Goal: Task Accomplishment & Management: Manage account settings

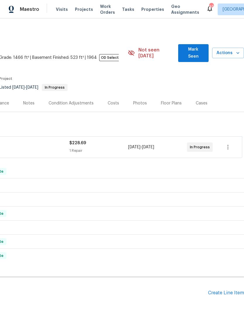
scroll to position [0, 87]
click at [201, 45] on button "Mark Seen" at bounding box center [193, 53] width 30 height 18
click at [199, 49] on span "Mark Seen" at bounding box center [193, 53] width 21 height 14
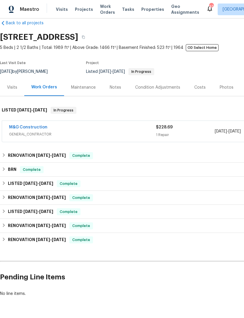
scroll to position [10, 0]
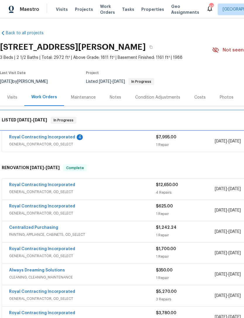
click at [56, 129] on div "LISTED 9/14/25 - 9/18/25 In Progress" at bounding box center [165, 120] width 331 height 19
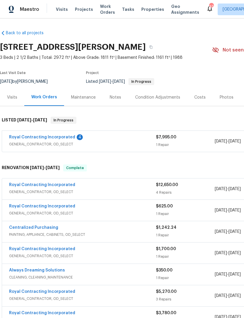
click at [67, 145] on span "GENERAL_CONTRACTOR, OD_SELECT" at bounding box center [82, 144] width 147 height 6
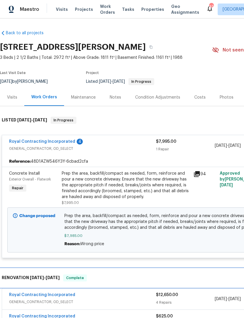
click at [213, 277] on div "RENOVATION 6/2/25 - 8/11/25 Complete" at bounding box center [165, 278] width 327 height 7
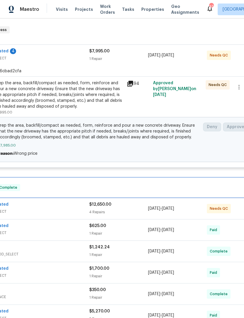
scroll to position [90, 67]
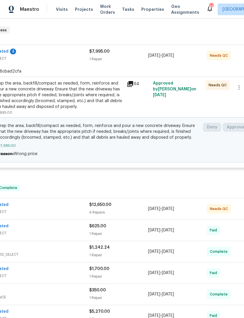
click at [74, 213] on span "GENERAL_CONTRACTOR, OD_SELECT" at bounding box center [15, 212] width 147 height 6
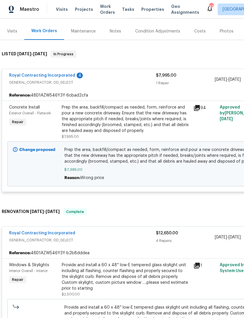
scroll to position [66, 0]
click at [55, 74] on link "Royal Contracting Incorporated" at bounding box center [42, 76] width 66 height 4
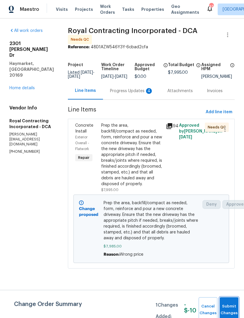
click at [233, 306] on span "Submit Changes" at bounding box center [229, 309] width 13 height 13
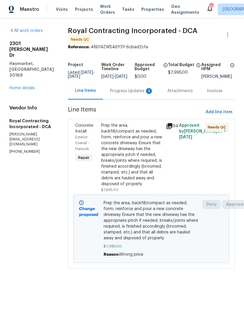
click at [143, 91] on div "Progress Updates 4" at bounding box center [131, 90] width 57 height 17
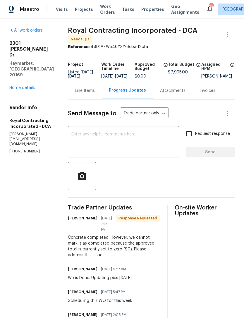
scroll to position [1, 0]
click at [39, 117] on h5 "Royal Contracting Incorporated - DCA" at bounding box center [31, 123] width 45 height 12
click at [31, 117] on h5 "Royal Contracting Incorporated - DCA" at bounding box center [31, 123] width 45 height 12
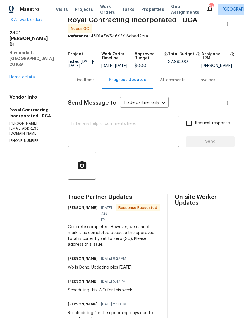
scroll to position [11, 0]
click at [184, 63] on span "$7,995.00" at bounding box center [178, 62] width 20 height 4
click at [187, 58] on div "Total Budget" at bounding box center [184, 56] width 33 height 8
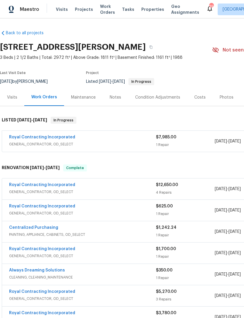
click at [132, 142] on span "GENERAL_CONTRACTOR, OD_SELECT" at bounding box center [82, 144] width 147 height 6
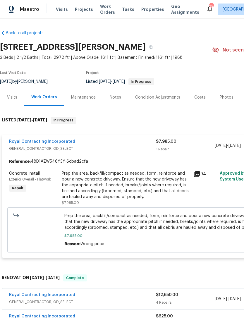
click at [175, 226] on span "Prep the area, backfill/compact as needed, form, reinforce and pour a new concr…" at bounding box center [165, 222] width 202 height 18
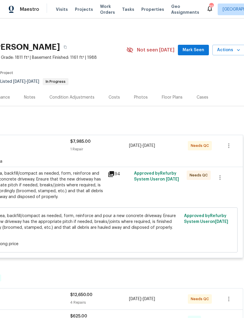
scroll to position [0, 86]
click at [77, 192] on div "Prep the area, backfill/compact as needed, form, reinforce and pour a new concr…" at bounding box center [40, 185] width 128 height 29
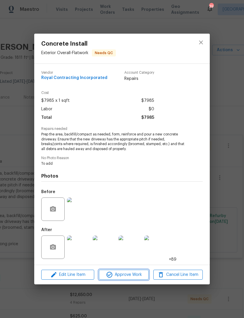
click at [129, 276] on span "Approve Work" at bounding box center [124, 274] width 46 height 7
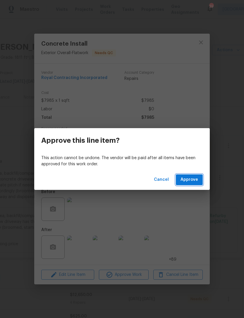
click at [190, 182] on span "Approve" at bounding box center [190, 179] width 18 height 7
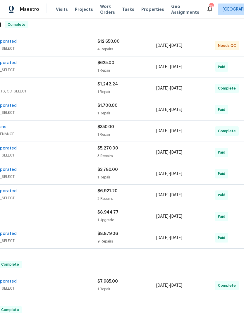
scroll to position [96, 58]
click at [110, 285] on div "$7,985.00 1 Repair" at bounding box center [127, 286] width 59 height 14
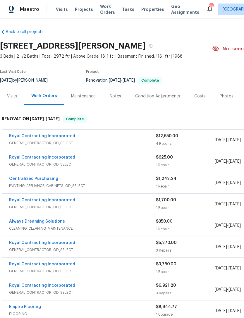
scroll to position [1, 0]
click at [120, 139] on div "Royal Contracting Incorporated" at bounding box center [82, 136] width 147 height 7
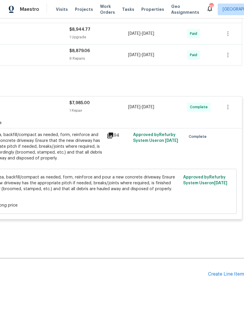
scroll to position [622, 87]
click at [226, 278] on div "Create Line Item" at bounding box center [226, 275] width 36 height 6
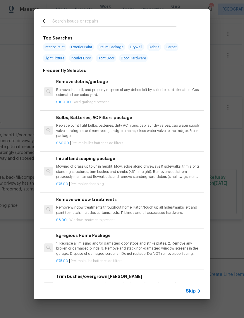
click at [76, 18] on input "text" at bounding box center [114, 22] width 124 height 9
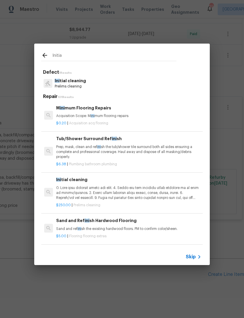
type input "Initial"
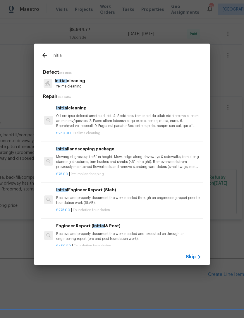
click at [79, 81] on p "Initial cleaning" at bounding box center [70, 81] width 30 height 6
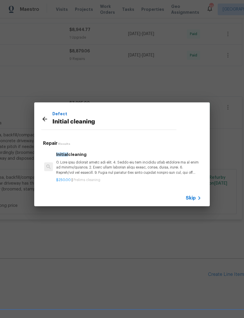
click at [95, 172] on p at bounding box center [128, 167] width 145 height 15
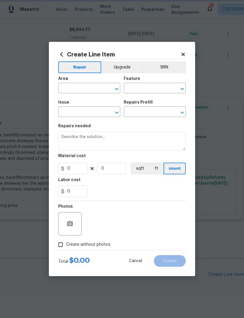
type input "Home Readiness Packages"
type input "Initial cleaning"
type input "Initial cleaning $250.00"
type textarea "1. Wipe down exterior doors and trim. 2. Clean out all exterior light fixtures …"
type input "250"
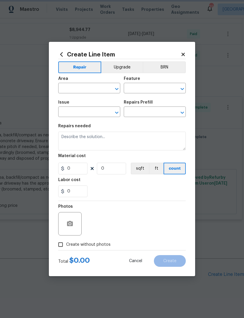
type input "1"
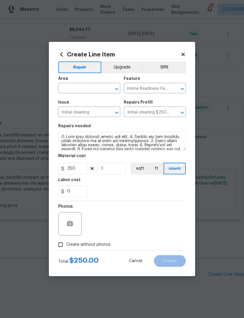
click at [65, 245] on input "Create without photos" at bounding box center [60, 244] width 11 height 11
checkbox input "true"
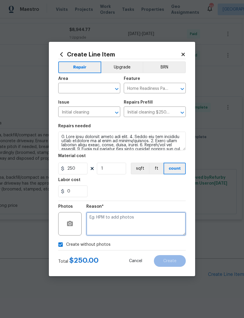
click at [122, 223] on textarea at bounding box center [136, 223] width 100 height 23
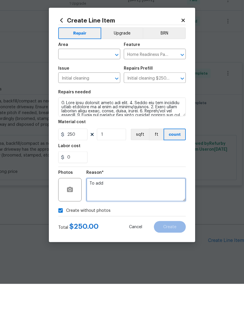
click at [112, 85] on button "Clear" at bounding box center [109, 89] width 8 height 8
type textarea "To add"
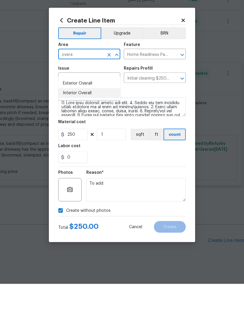
click at [82, 122] on li "Interior Overall" at bounding box center [89, 127] width 62 height 10
type input "Interior Overall"
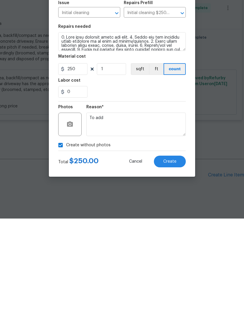
click at [174, 259] on span "Create" at bounding box center [169, 261] width 13 height 4
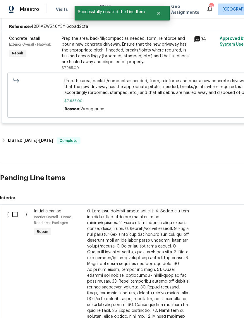
scroll to position [719, 0]
click at [19, 208] on input "checkbox" at bounding box center [17, 214] width 17 height 12
checkbox input "true"
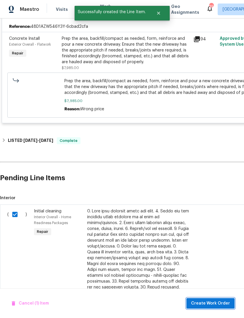
click at [222, 301] on span "Create Work Order" at bounding box center [210, 303] width 39 height 7
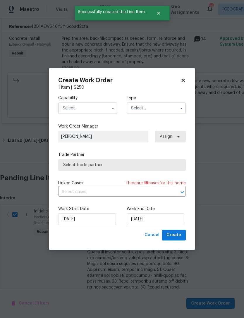
click at [91, 109] on input "text" at bounding box center [87, 108] width 59 height 12
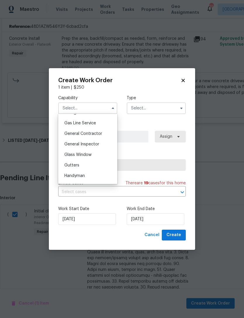
scroll to position [273, 0]
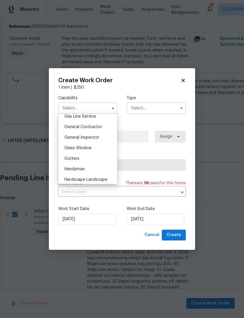
click at [90, 129] on span "General Contractor" at bounding box center [83, 127] width 38 height 4
type input "General Contractor"
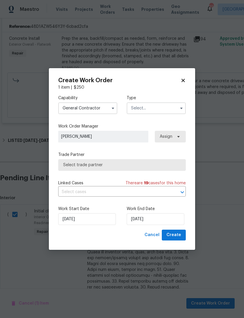
click at [180, 107] on icon "button" at bounding box center [181, 108] width 5 height 5
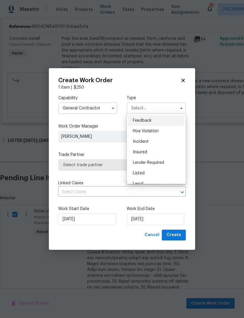
click at [143, 173] on span "Listed" at bounding box center [139, 173] width 12 height 4
type input "Listed"
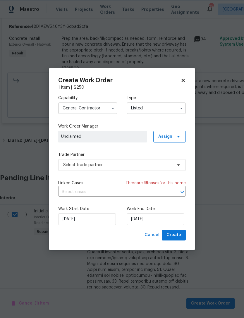
click at [179, 192] on icon "Open" at bounding box center [182, 192] width 7 height 7
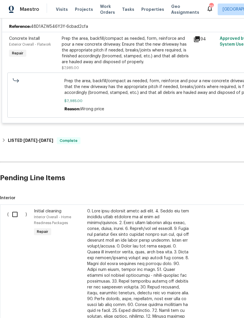
click at [18, 208] on input "checkbox" at bounding box center [17, 214] width 17 height 12
checkbox input "true"
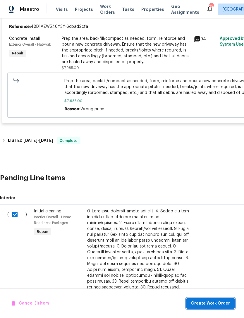
click at [218, 308] on button "Create Work Order" at bounding box center [211, 303] width 48 height 11
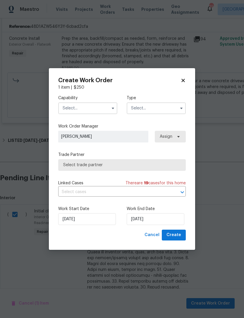
click at [101, 108] on input "text" at bounding box center [87, 108] width 59 height 12
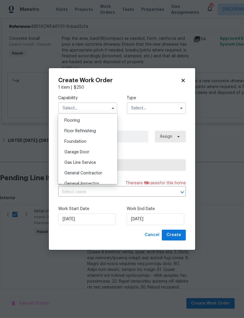
scroll to position [228, 0]
click at [93, 173] on span "General Contractor" at bounding box center [83, 173] width 38 height 4
type input "General Contractor"
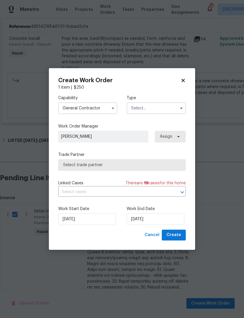
click at [158, 107] on input "text" at bounding box center [156, 108] width 59 height 12
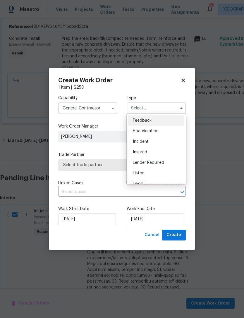
click at [140, 173] on span "Listed" at bounding box center [139, 173] width 12 height 4
type input "Listed"
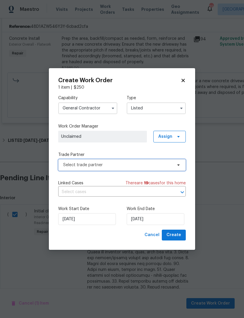
click at [181, 166] on span "Select trade partner" at bounding box center [122, 165] width 128 height 12
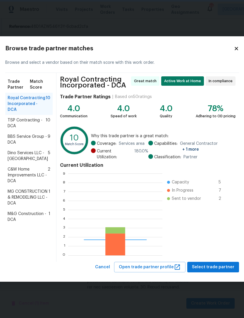
scroll to position [82, 94]
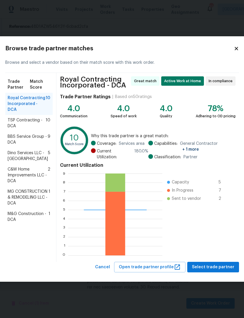
click at [23, 223] on span "M&G Construction - DCA" at bounding box center [28, 217] width 41 height 12
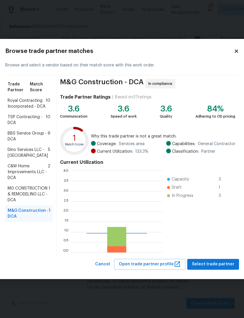
scroll to position [82, 91]
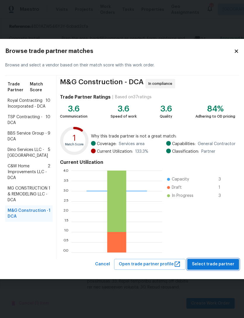
click at [218, 261] on span "Select trade partner" at bounding box center [213, 264] width 42 height 7
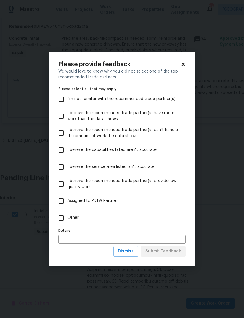
click at [66, 216] on input "Other" at bounding box center [61, 218] width 12 height 12
checkbox input "true"
click at [91, 237] on input "text" at bounding box center [122, 239] width 128 height 9
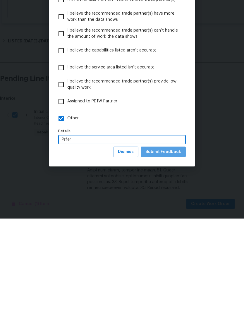
type input "Prfer"
click at [168, 248] on span "Submit Feedback" at bounding box center [164, 251] width 36 height 7
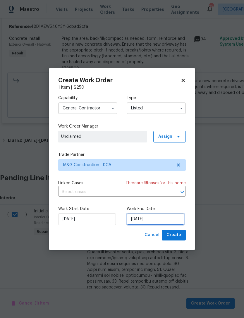
click at [149, 218] on input "[DATE]" at bounding box center [156, 219] width 58 height 12
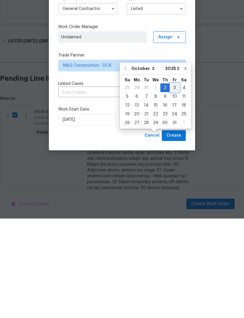
click at [175, 183] on div "3" at bounding box center [175, 187] width 10 height 8
type input "10/3/2025"
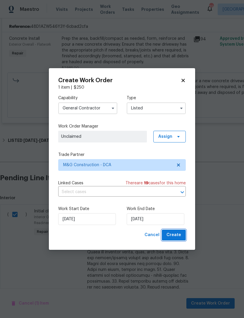
click at [180, 233] on span "Create" at bounding box center [174, 235] width 15 height 7
checkbox input "false"
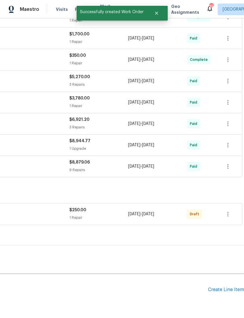
scroll to position [511, 87]
click at [226, 211] on icon "button" at bounding box center [228, 214] width 7 height 7
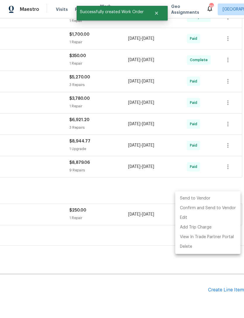
click at [194, 196] on li "Send to Vendor" at bounding box center [207, 199] width 65 height 10
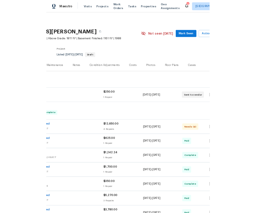
scroll to position [0, 71]
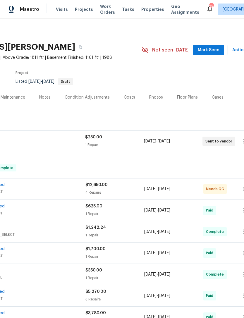
click at [211, 47] on span "Mark Seen" at bounding box center [209, 50] width 22 height 7
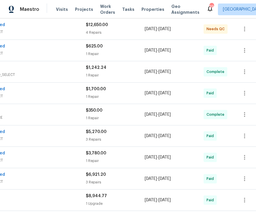
scroll to position [161, 70]
